Goal: Task Accomplishment & Management: Use online tool/utility

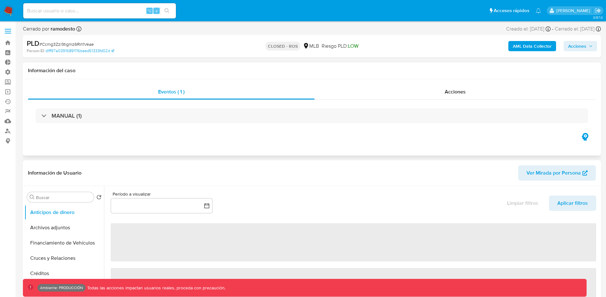
select select "10"
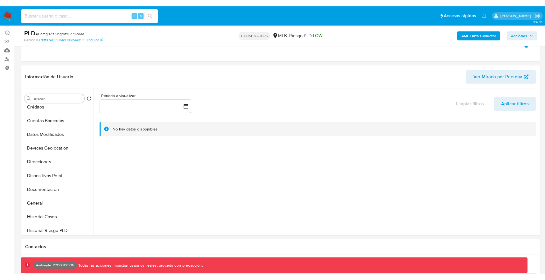
scroll to position [222, 0]
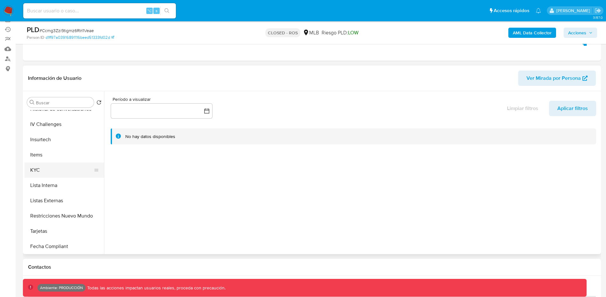
click at [35, 164] on button "KYC" at bounding box center [61, 170] width 74 height 15
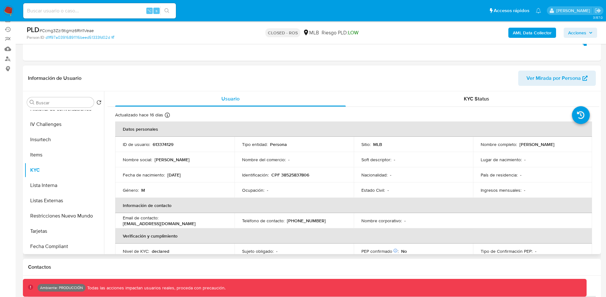
click at [158, 144] on p "613374129" at bounding box center [163, 145] width 21 height 6
copy p "613374129"
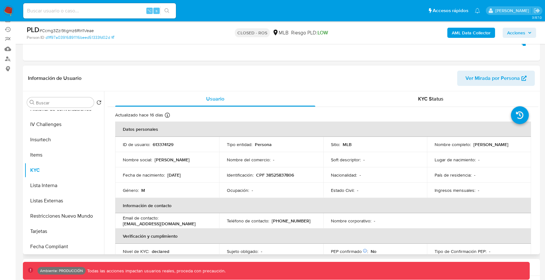
click at [283, 172] on p "CPF 38525837806" at bounding box center [275, 175] width 38 height 6
copy p "38525837806"
